Goal: Navigation & Orientation: Go to known website

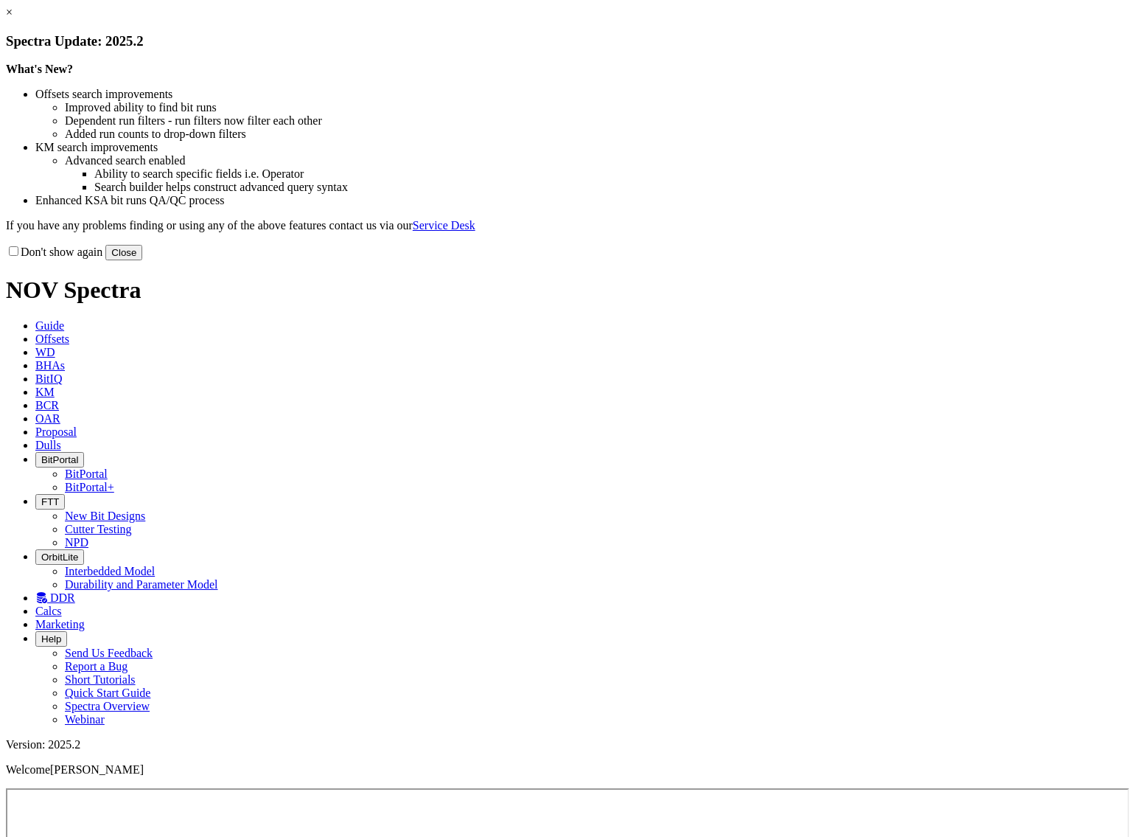
click at [142, 260] on button "Close" at bounding box center [123, 252] width 37 height 15
